Goal: Task Accomplishment & Management: Use online tool/utility

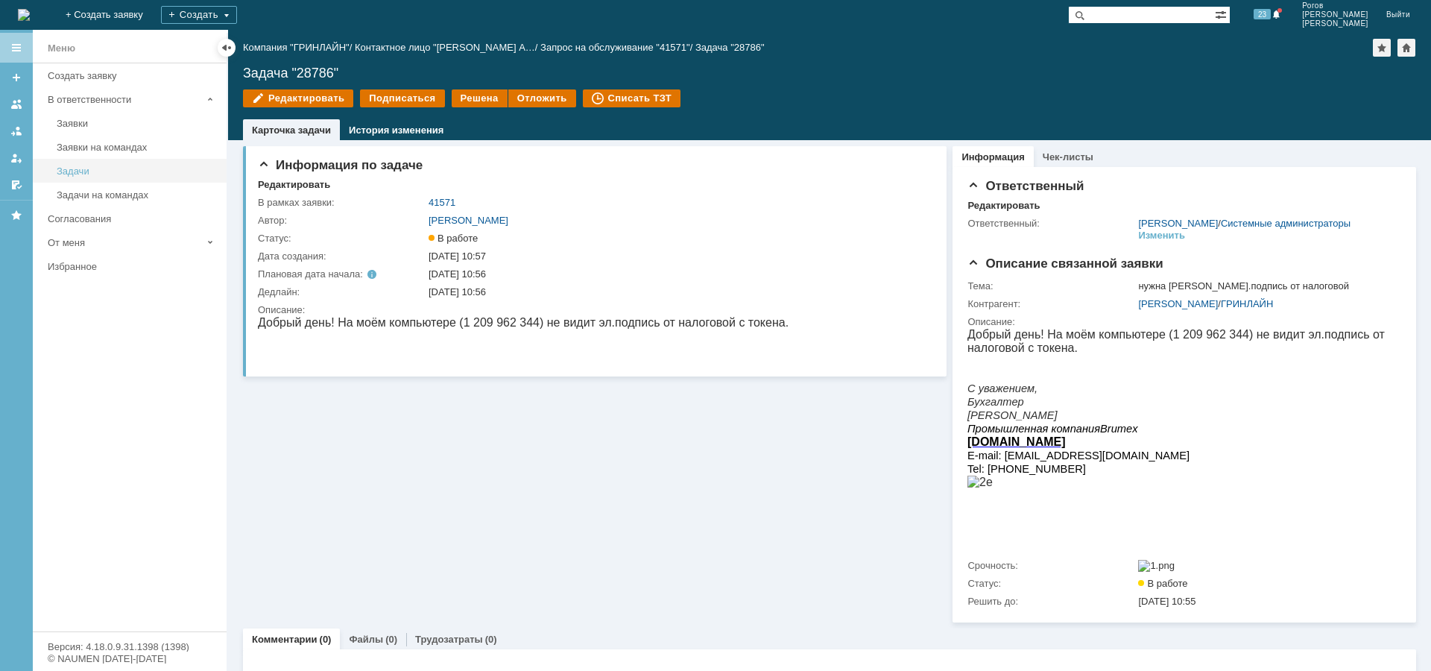
click at [101, 169] on div "Задачи" at bounding box center [137, 170] width 161 height 11
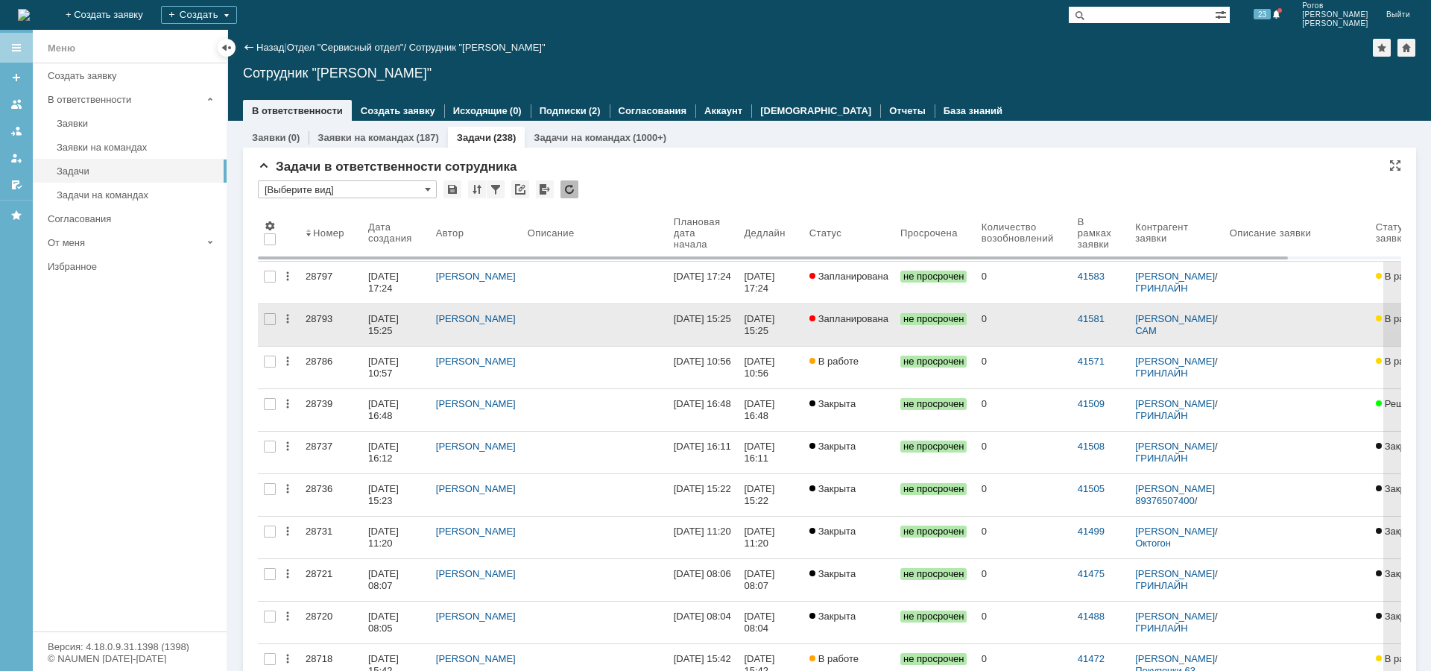
click at [326, 319] on div "28793" at bounding box center [331, 319] width 51 height 12
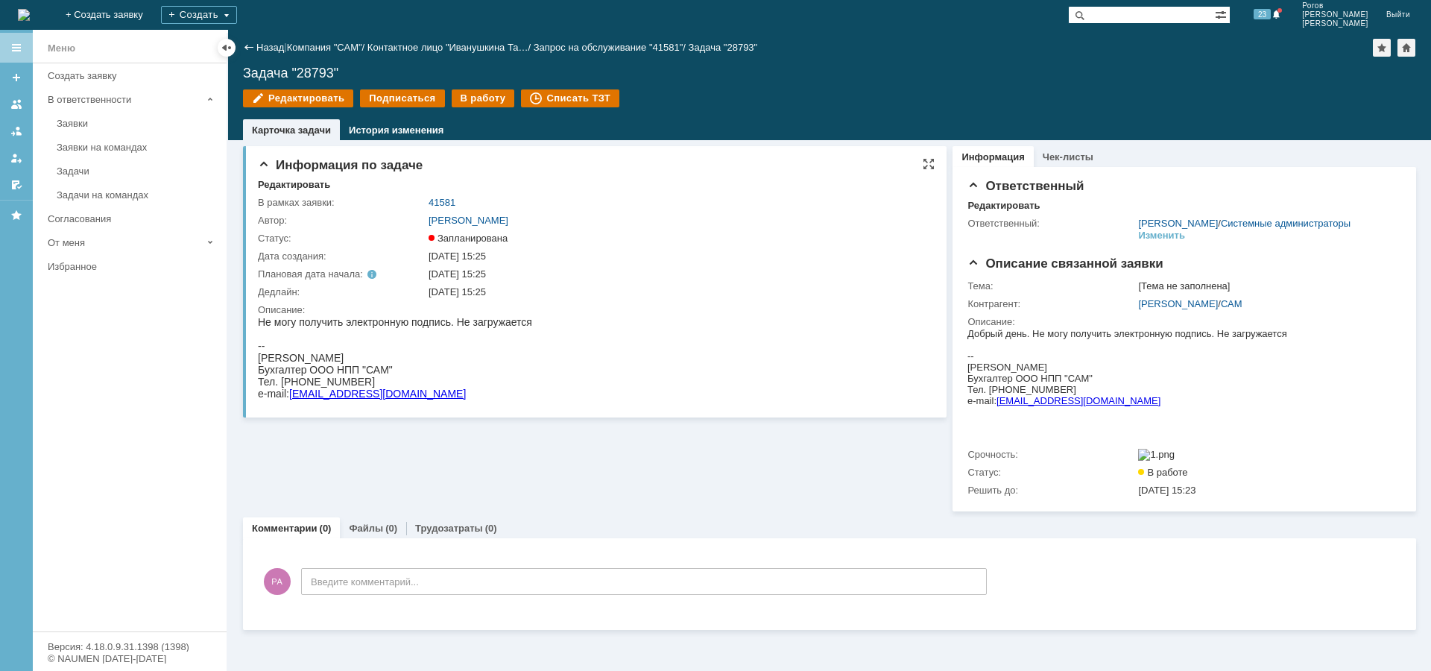
drag, startPoint x: 696, startPoint y: 716, endPoint x: 439, endPoint y: 397, distance: 409.4
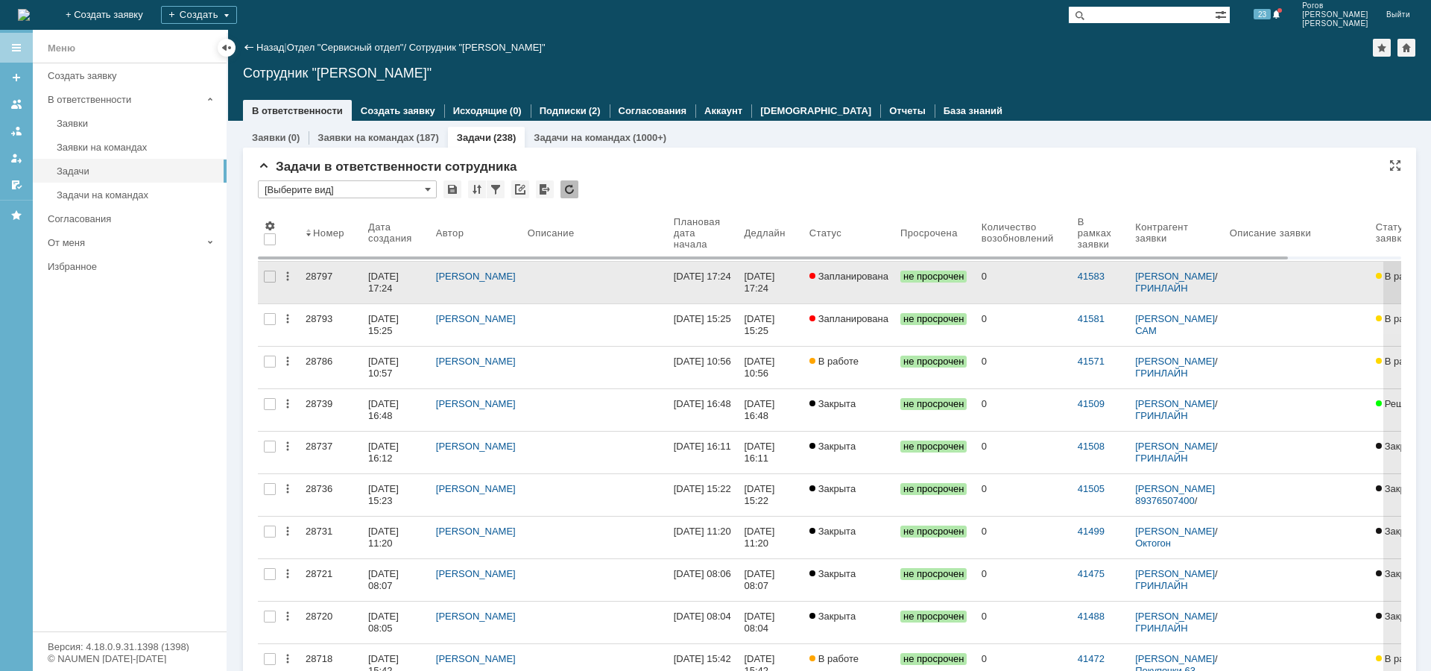
click at [310, 275] on div "28797" at bounding box center [331, 277] width 51 height 12
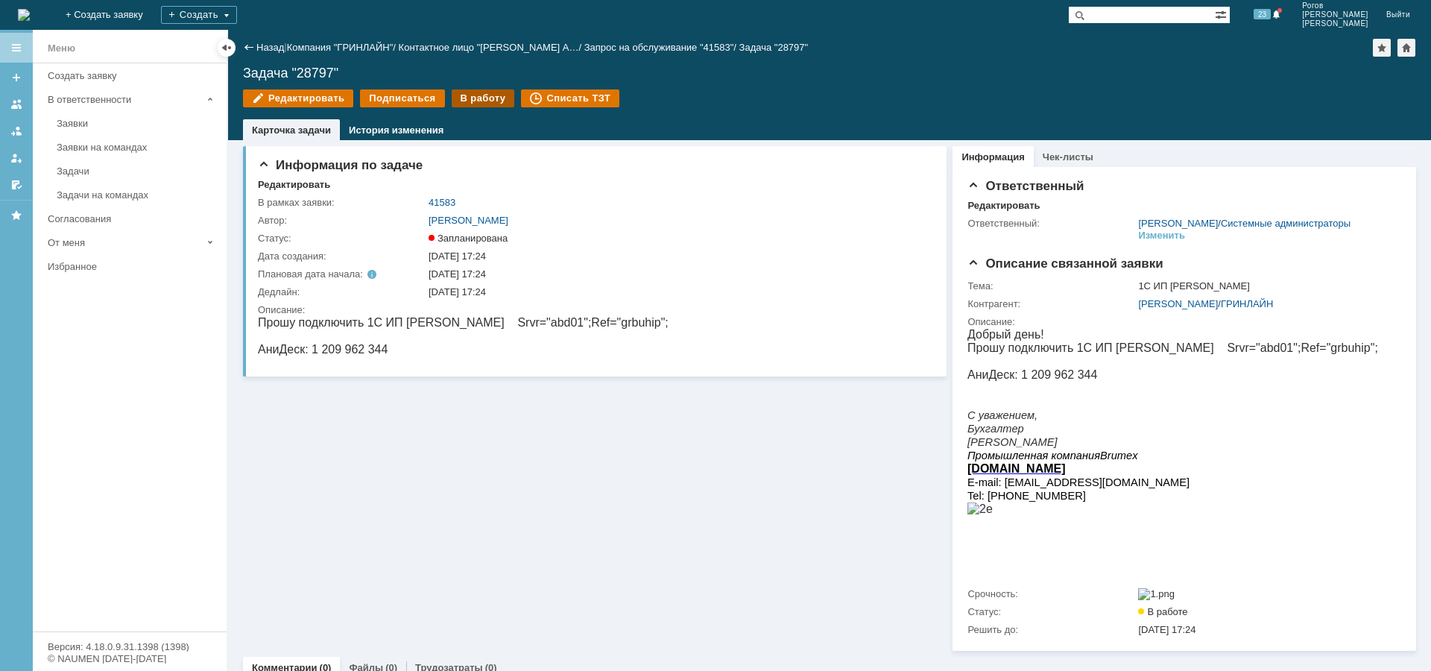
click at [482, 97] on div "В работу" at bounding box center [483, 98] width 63 height 18
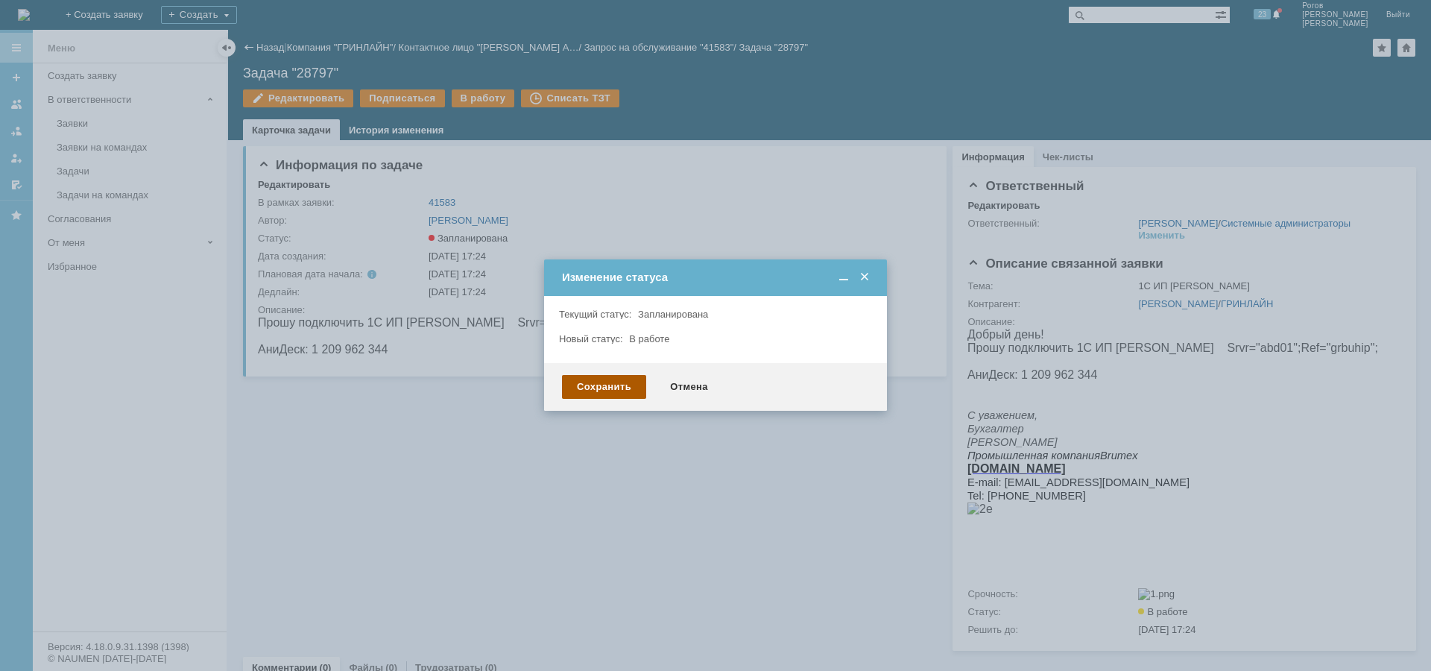
drag, startPoint x: 604, startPoint y: 374, endPoint x: 602, endPoint y: 391, distance: 16.6
click at [603, 377] on div "Сохранить Отмена" at bounding box center [715, 387] width 343 height 48
click at [602, 391] on div "Сохранить" at bounding box center [604, 387] width 84 height 24
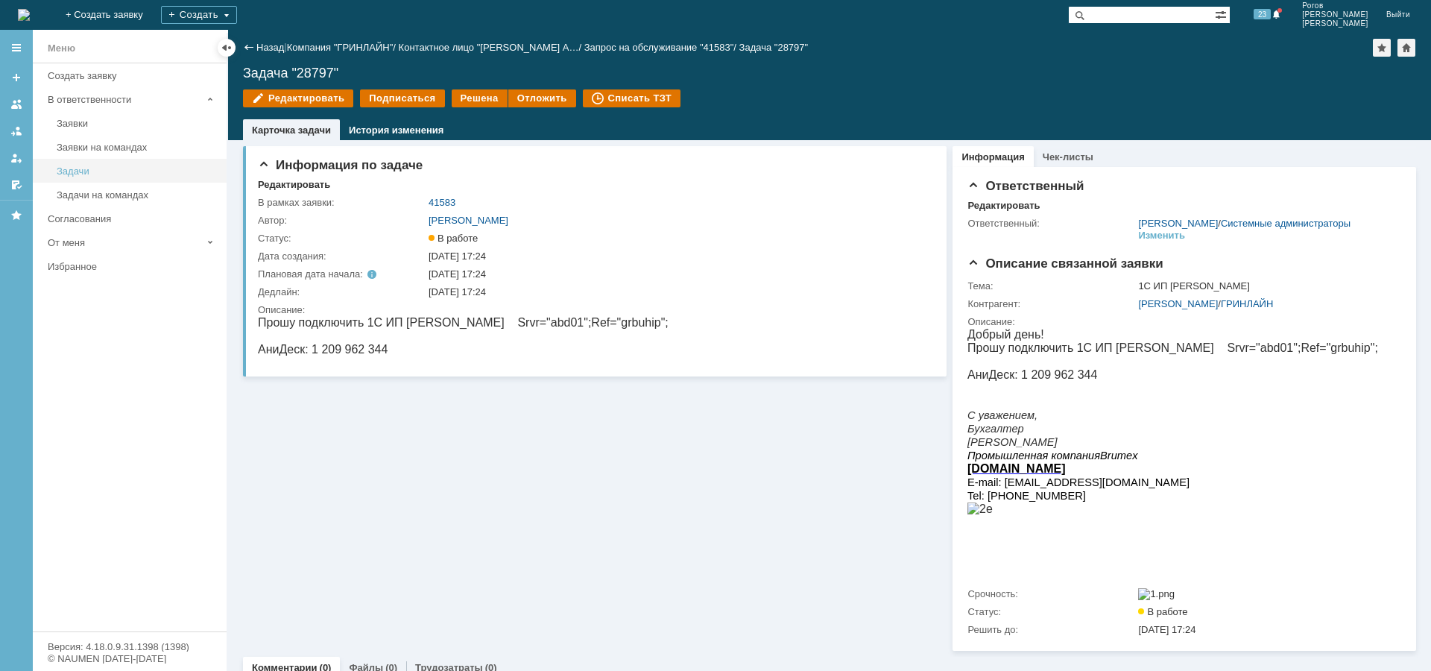
click at [66, 174] on div "Задачи" at bounding box center [137, 170] width 161 height 11
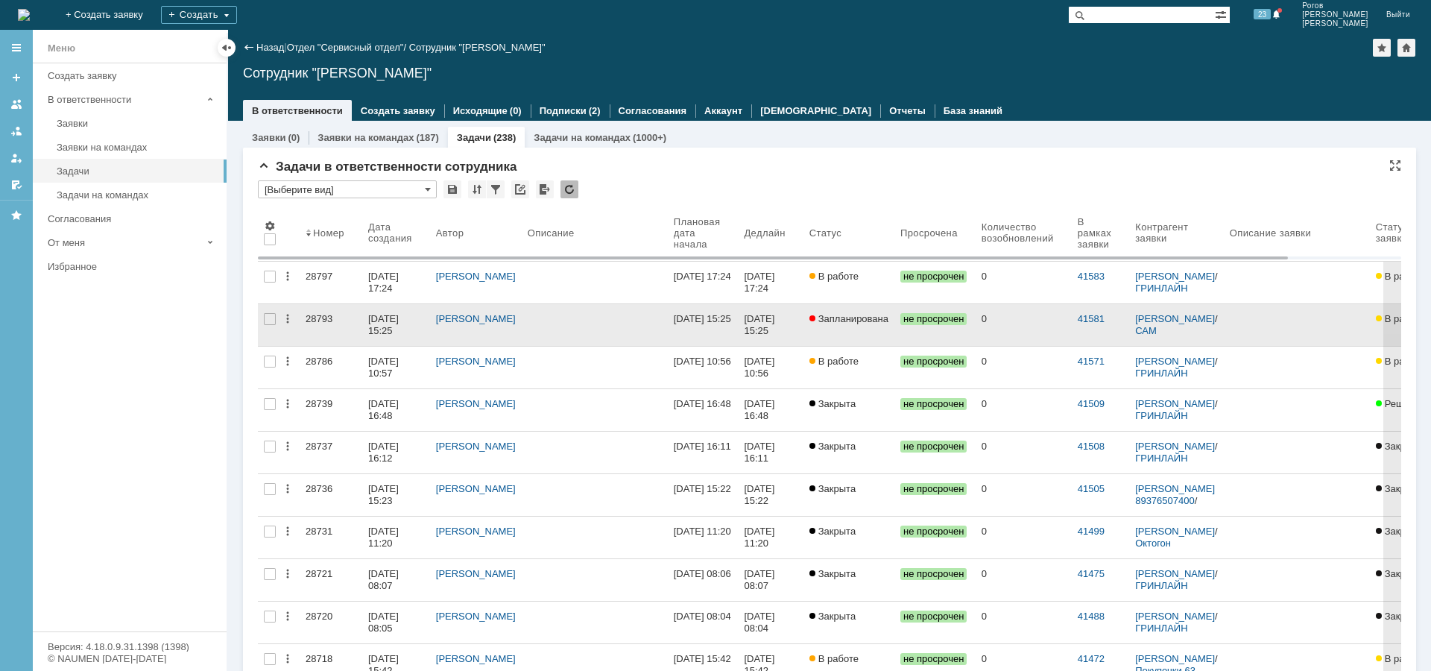
click at [303, 324] on link "28793" at bounding box center [331, 325] width 63 height 42
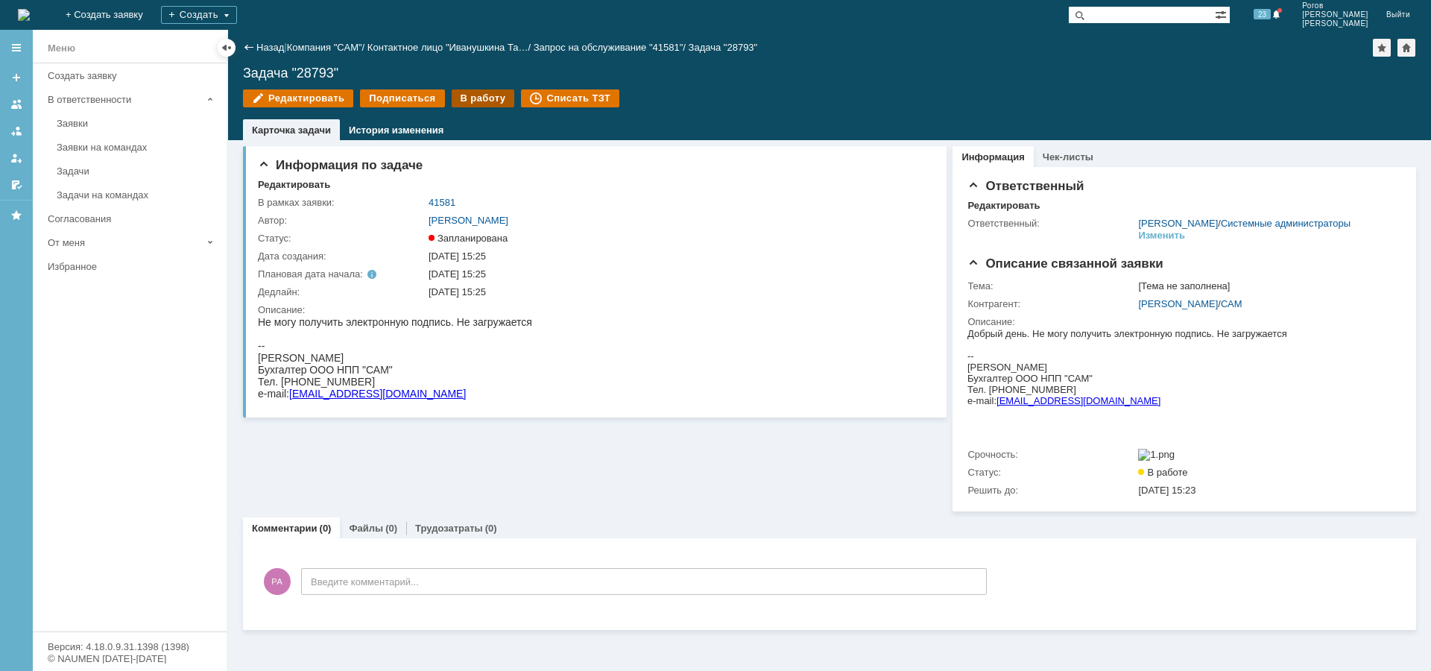
click at [469, 97] on div "В работу" at bounding box center [483, 98] width 63 height 18
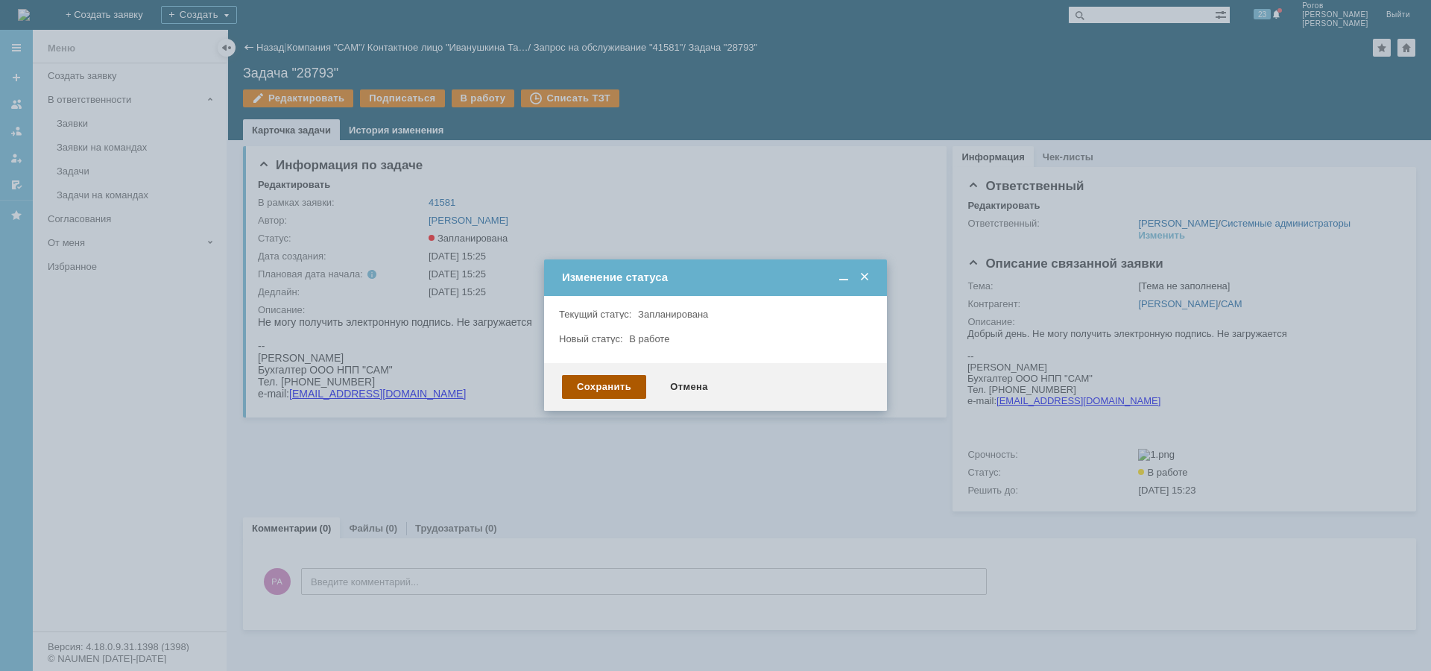
click at [615, 388] on div "Сохранить" at bounding box center [604, 387] width 84 height 24
